Goal: Task Accomplishment & Management: Use online tool/utility

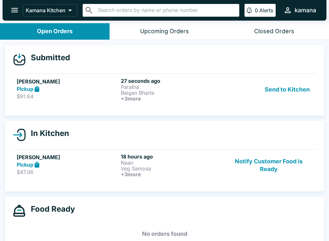
click at [14, 2] on button "open drawer" at bounding box center [14, 10] width 16 height 16
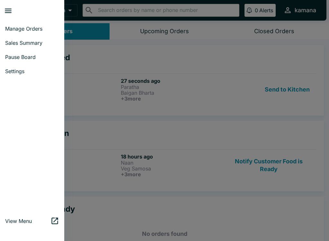
click at [244, 84] on div at bounding box center [164, 120] width 329 height 241
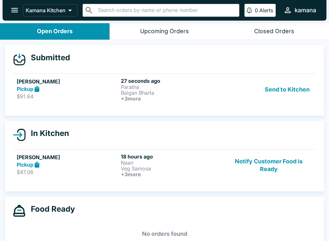
click at [270, 87] on button "Send to Kitchen" at bounding box center [287, 90] width 50 height 24
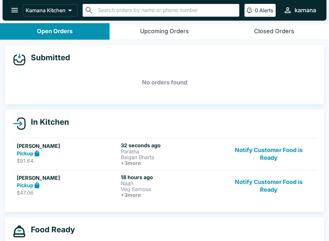
click at [270, 87] on h5 "No orders found" at bounding box center [165, 82] width 304 height 23
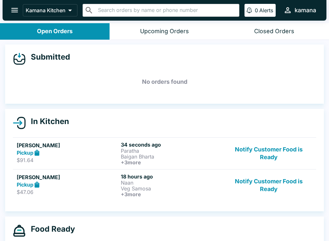
click at [154, 141] on link "[PERSON_NAME] Pickup $91.64 34 seconds ago [PERSON_NAME] Bharta + 3 more Notify…" at bounding box center [165, 153] width 304 height 32
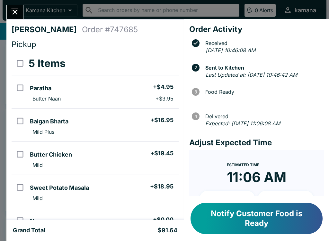
click at [30, 145] on div "[PERSON_NAME] Order # 747685 Pickup 5 Items Paratha + $4.95 Butter Naan + $3.95…" at bounding box center [95, 119] width 178 height 200
click at [30, 145] on div at bounding box center [164, 120] width 329 height 241
click at [40, 143] on td "Butter Chicken + $19.45 Mild" at bounding box center [102, 158] width 151 height 33
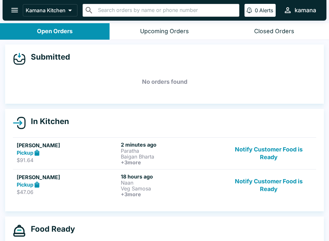
click at [47, 142] on h5 "[PERSON_NAME]" at bounding box center [68, 145] width 102 height 8
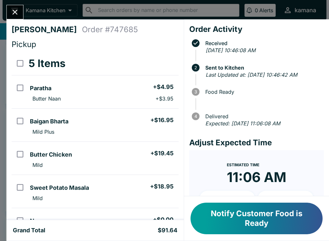
click at [25, 63] on input "select all" at bounding box center [20, 63] width 14 height 14
checkbox input "true"
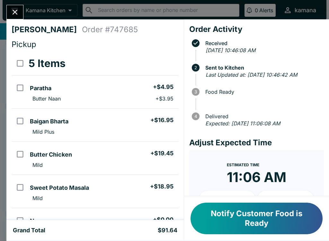
checkbox input "true"
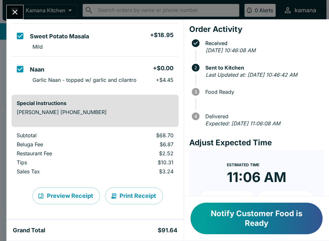
scroll to position [151, 0]
click at [137, 194] on button "Print Receipt" at bounding box center [134, 195] width 58 height 17
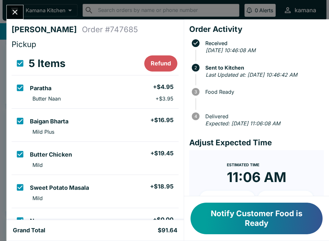
scroll to position [0, 0]
click at [16, 8] on icon "Close" at bounding box center [15, 12] width 9 height 9
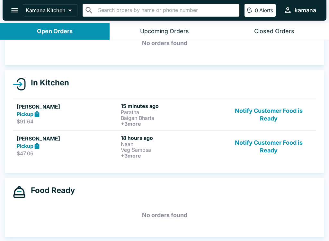
scroll to position [39, 0]
